Goal: Task Accomplishment & Management: Manage account settings

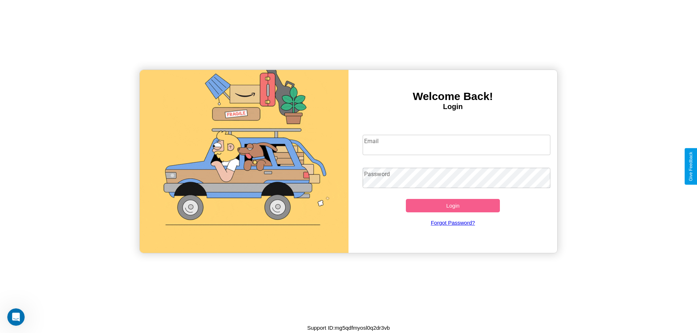
click at [456, 145] on input "Email" at bounding box center [456, 145] width 188 height 20
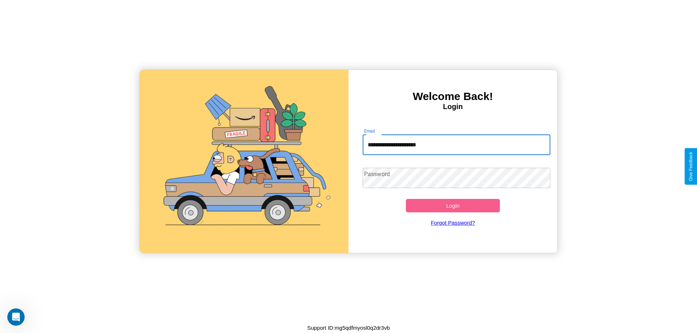
type input "**********"
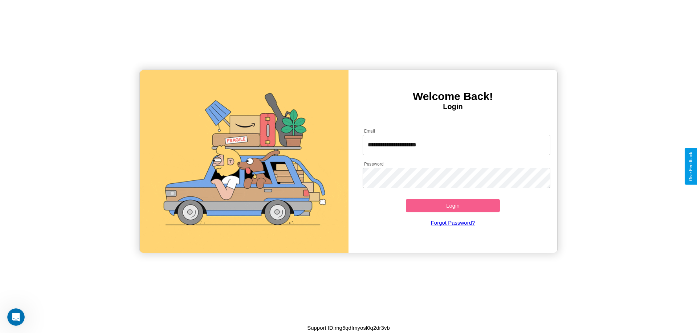
click at [452, 206] on button "Login" at bounding box center [453, 205] width 94 height 13
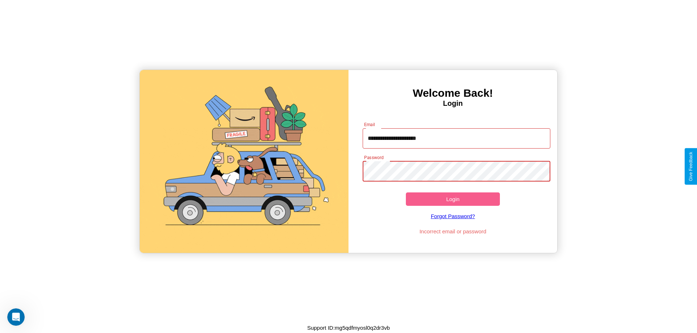
click at [452, 199] on button "Login" at bounding box center [453, 199] width 94 height 13
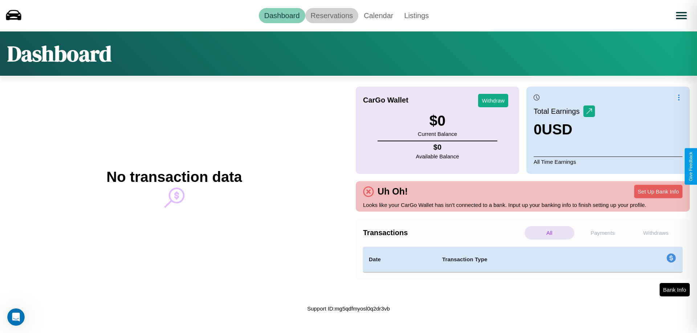
click at [331, 15] on link "Reservations" at bounding box center [331, 15] width 53 height 15
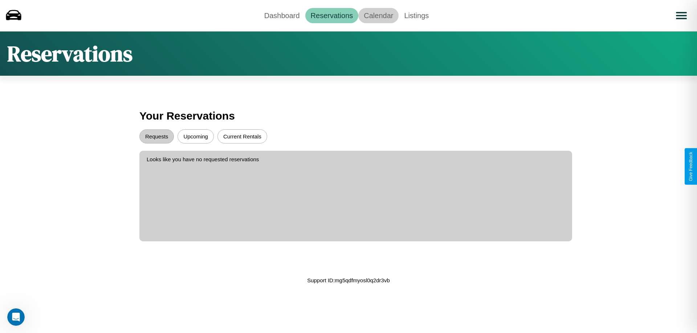
click at [378, 15] on link "Calendar" at bounding box center [378, 15] width 40 height 15
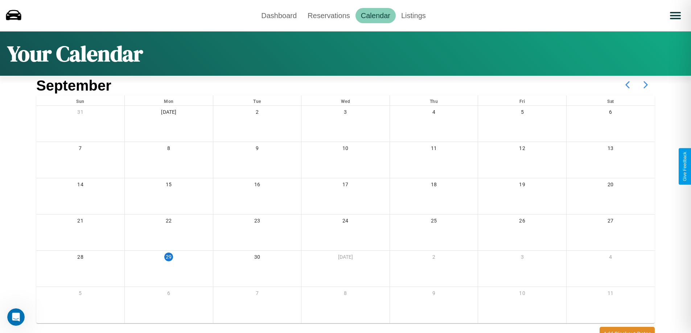
click at [646, 85] on icon at bounding box center [646, 85] width 18 height 18
